Goal: Navigation & Orientation: Find specific page/section

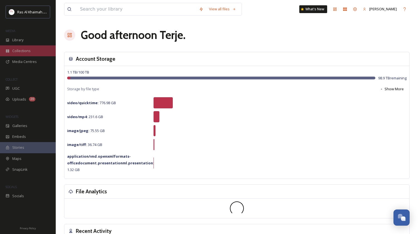
click at [28, 49] on span "Collections" at bounding box center [21, 50] width 18 height 5
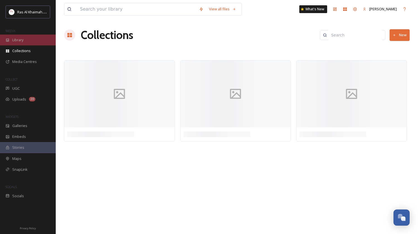
click at [20, 42] on div "Library" at bounding box center [28, 40] width 56 height 11
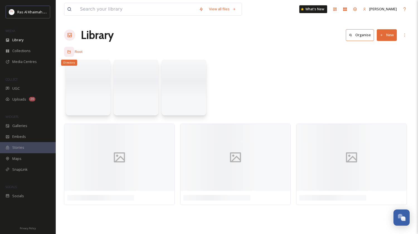
click at [66, 52] on div "Directory" at bounding box center [69, 52] width 10 height 10
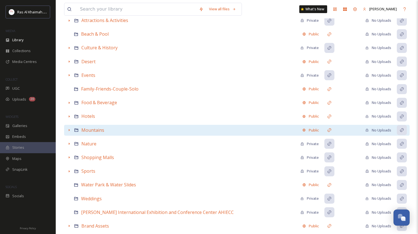
scroll to position [33, 0]
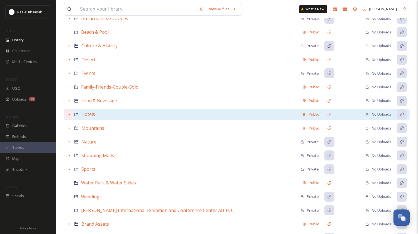
click at [69, 113] on icon at bounding box center [69, 114] width 4 height 4
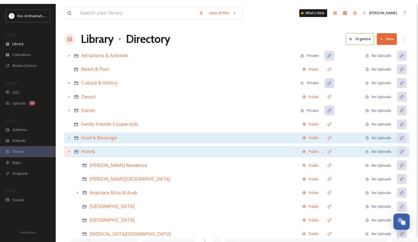
scroll to position [0, 0]
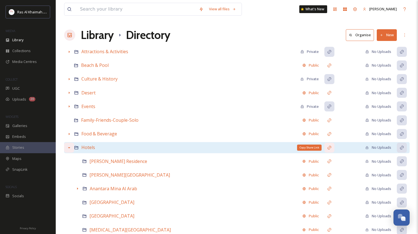
click at [329, 148] on icon at bounding box center [330, 148] width 4 height 4
